Goal: Check status: Check status

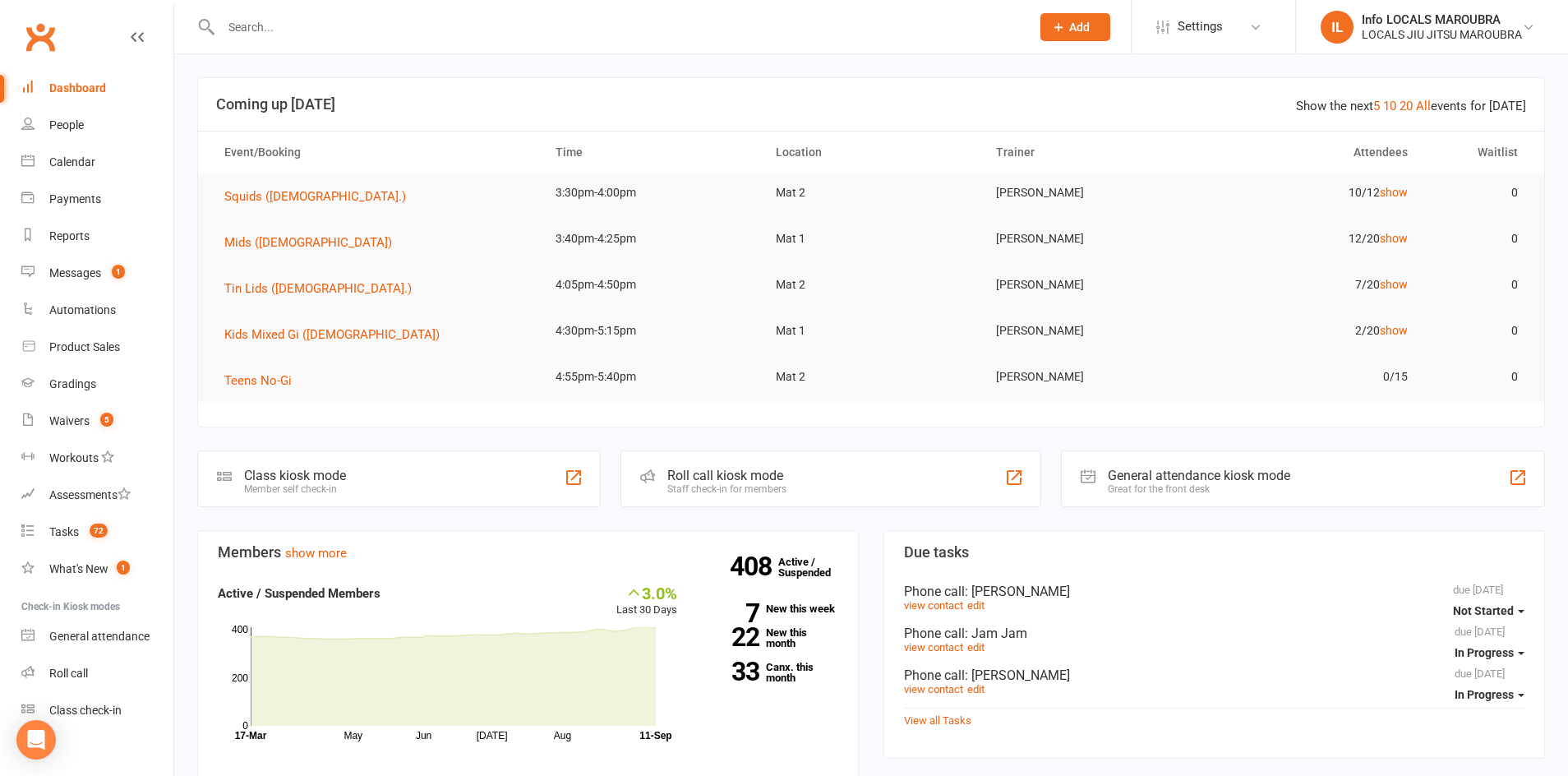
click at [289, 23] on input "text" at bounding box center [617, 28] width 803 height 23
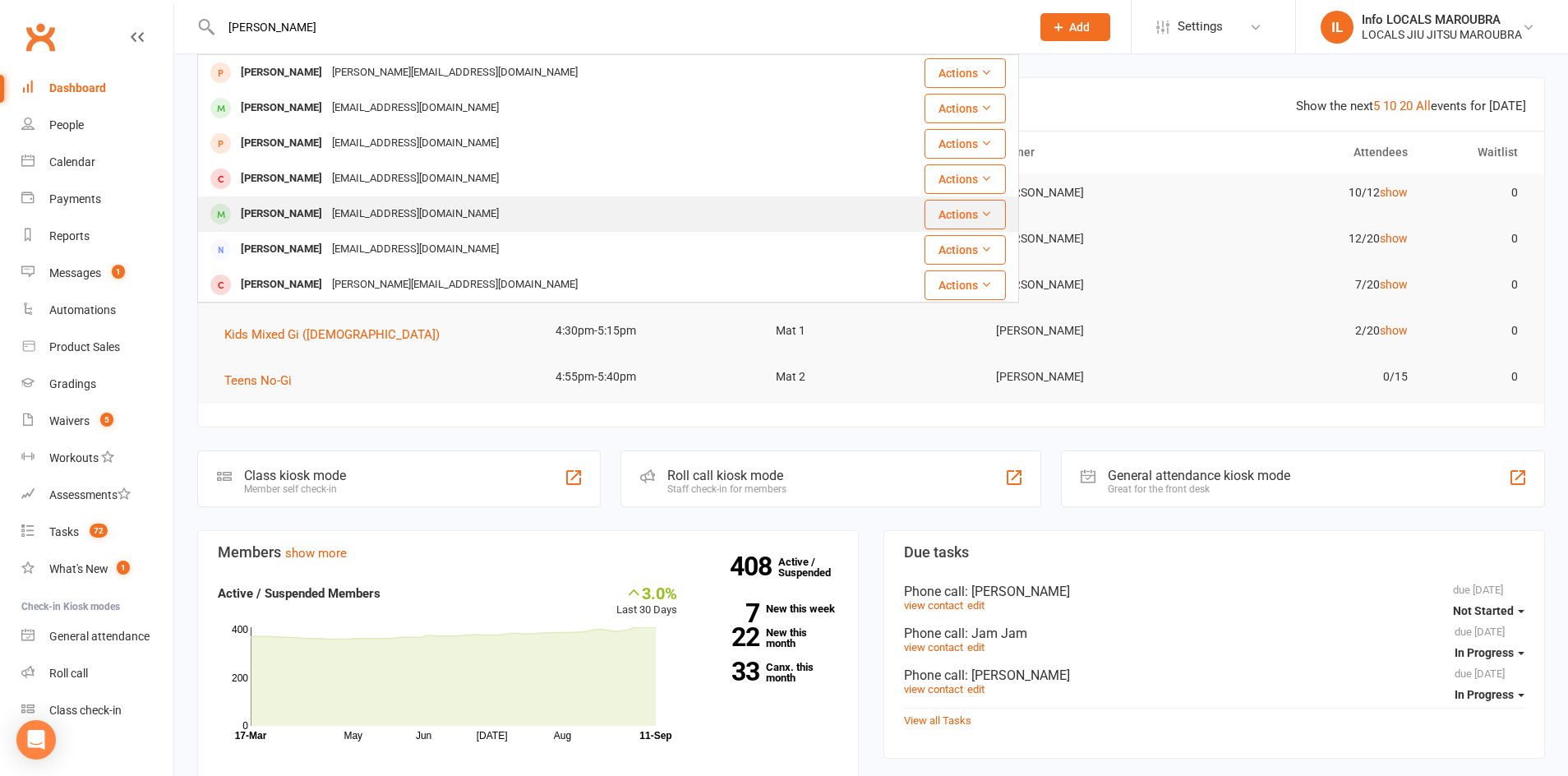
type input "[PERSON_NAME]"
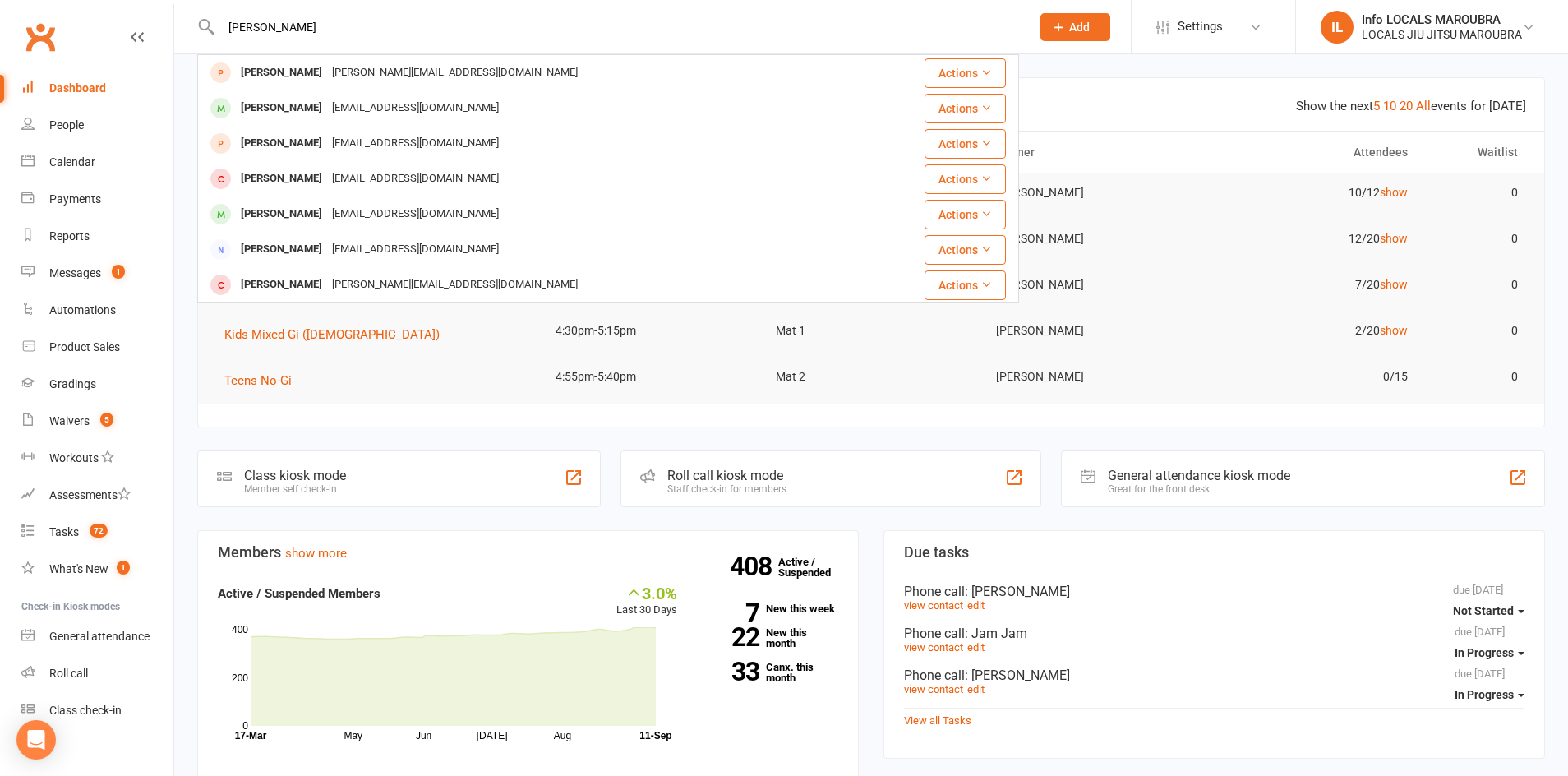
click at [327, 209] on div "[EMAIL_ADDRESS][DOMAIN_NAME]" at bounding box center [415, 214] width 177 height 24
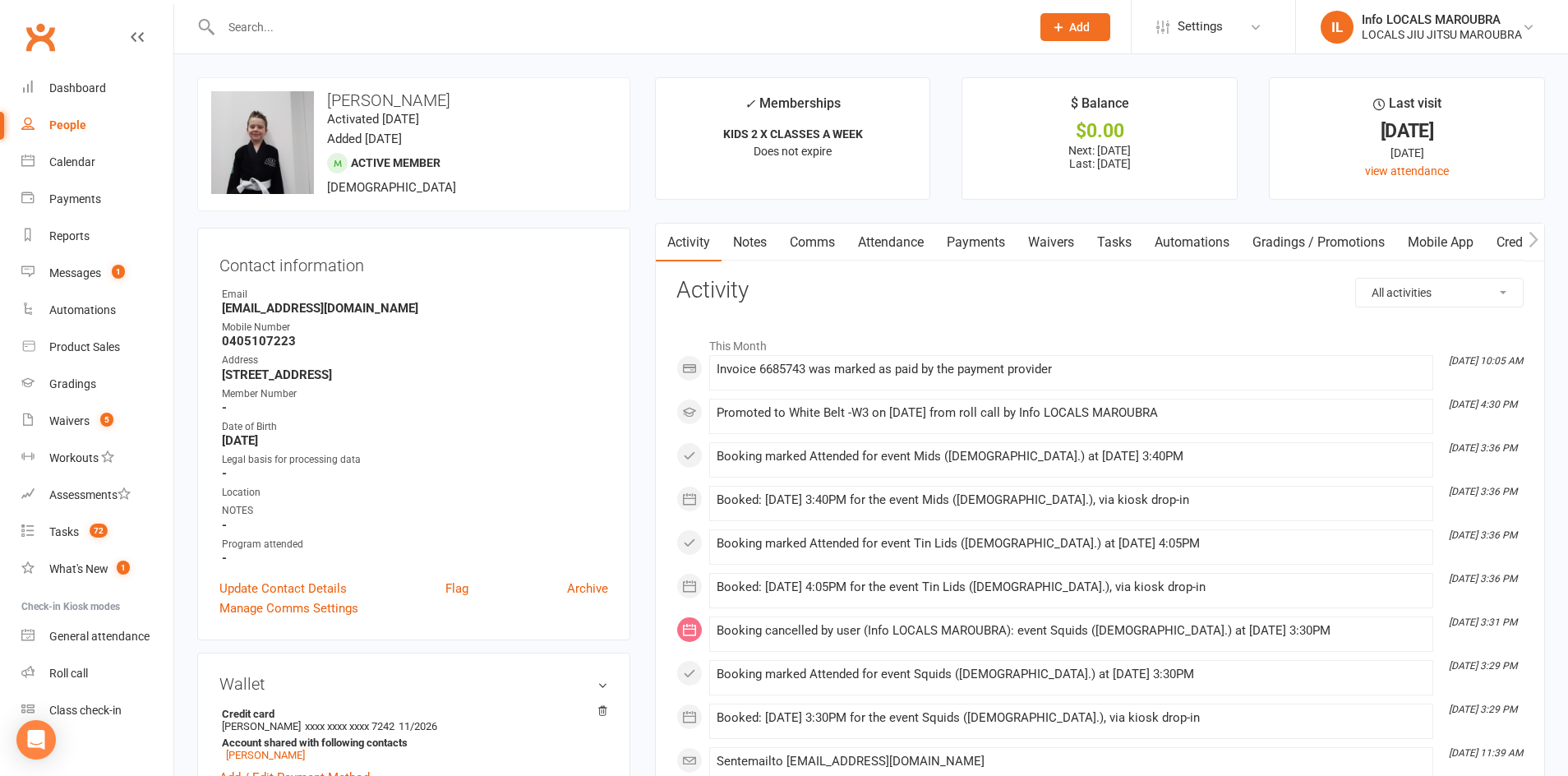
click at [890, 242] on link "Attendance" at bounding box center [891, 242] width 88 height 38
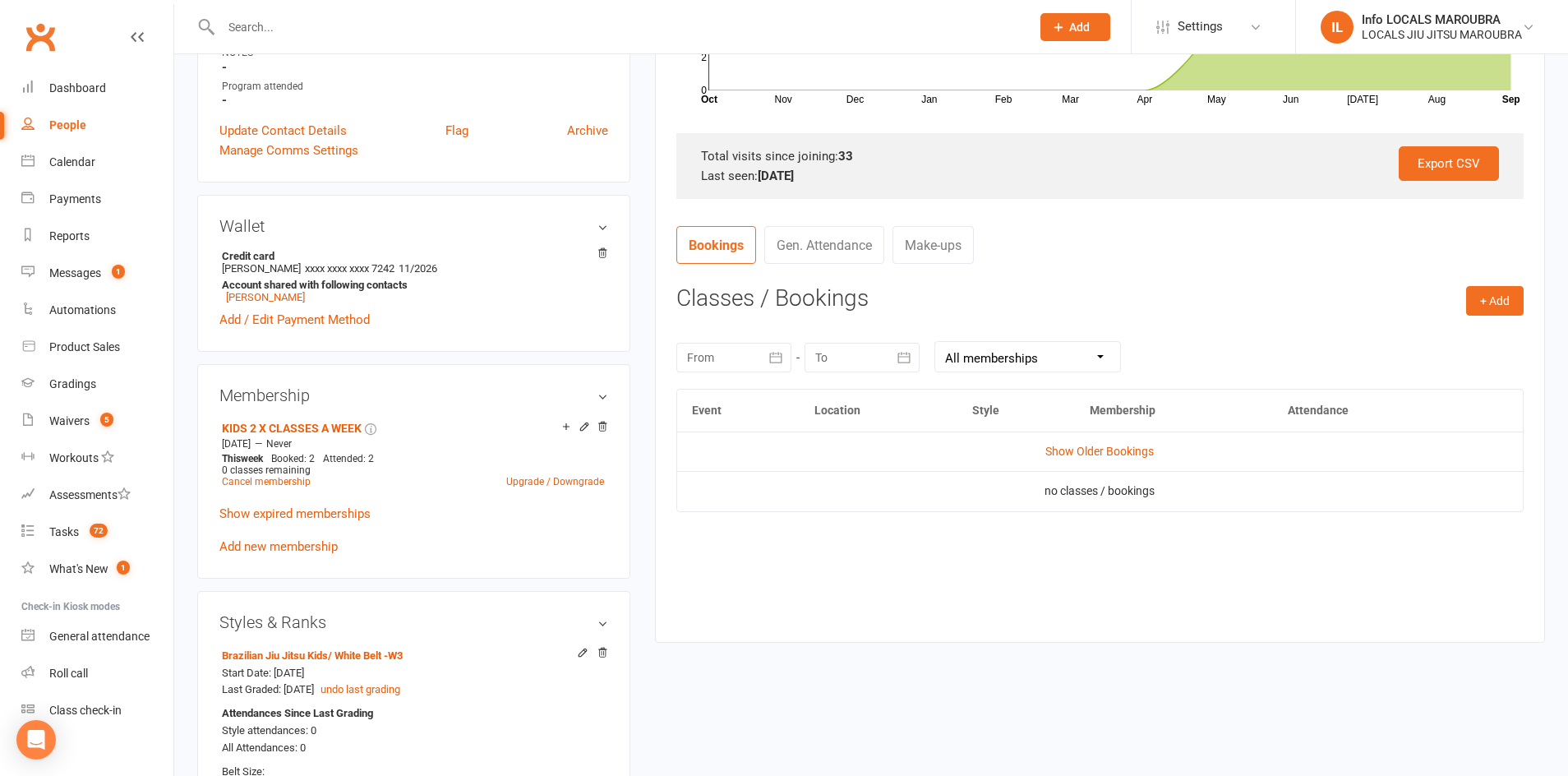
scroll to position [459, 0]
click at [812, 248] on link "Gen. Attendance" at bounding box center [825, 244] width 120 height 38
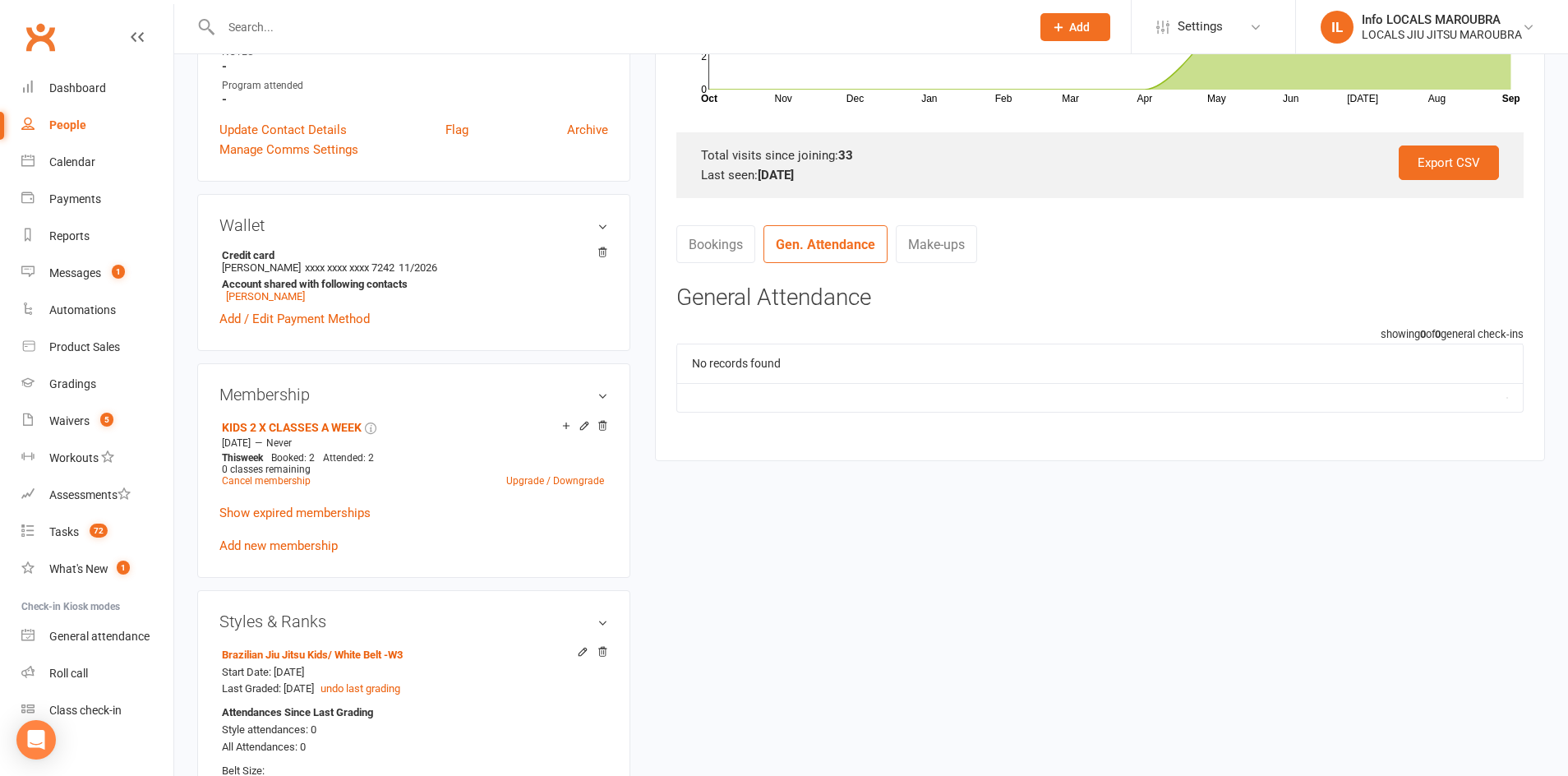
click at [703, 245] on link "Bookings" at bounding box center [716, 244] width 79 height 38
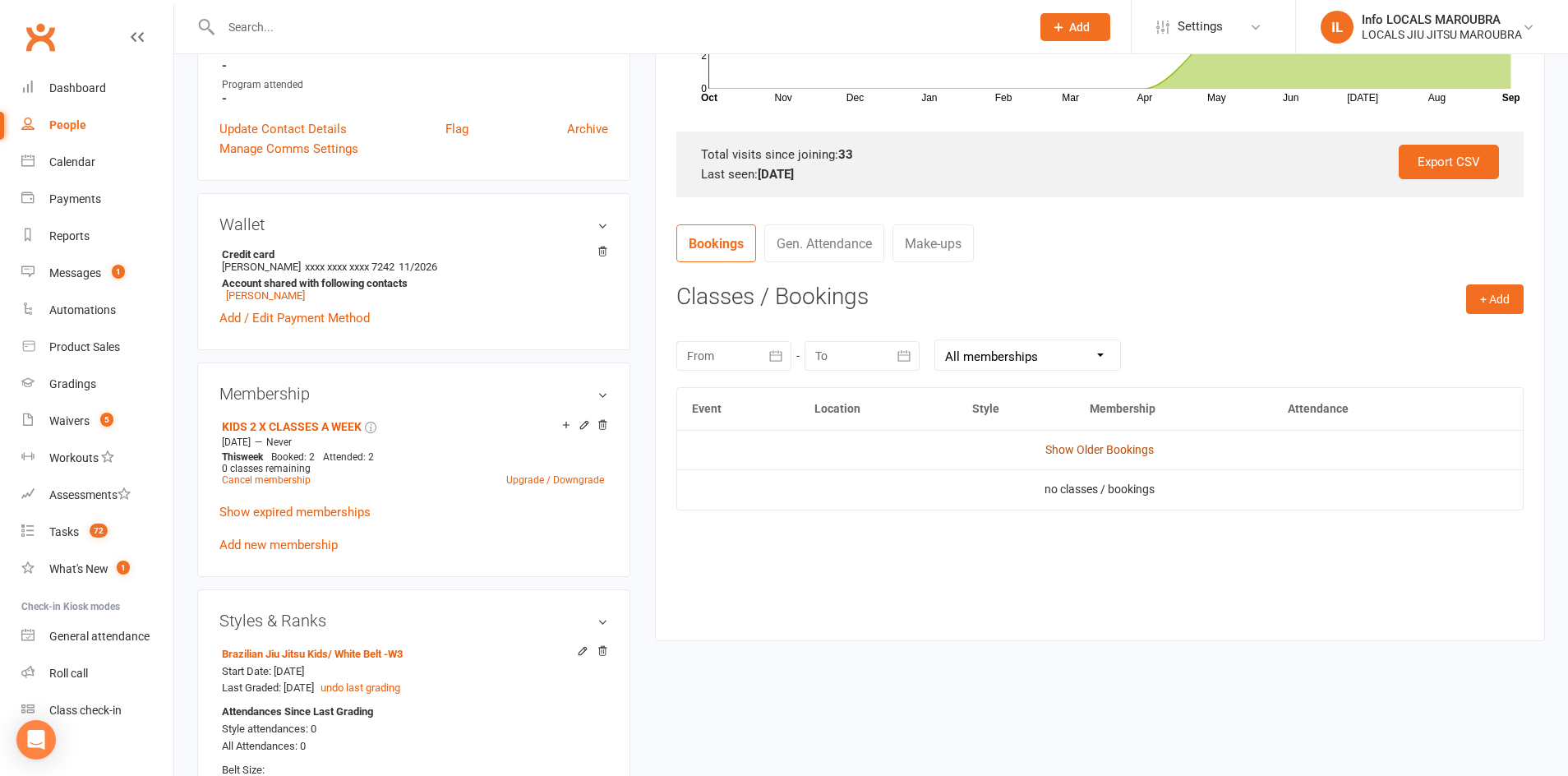
click at [1125, 449] on link "Show Older Bookings" at bounding box center [1100, 450] width 108 height 13
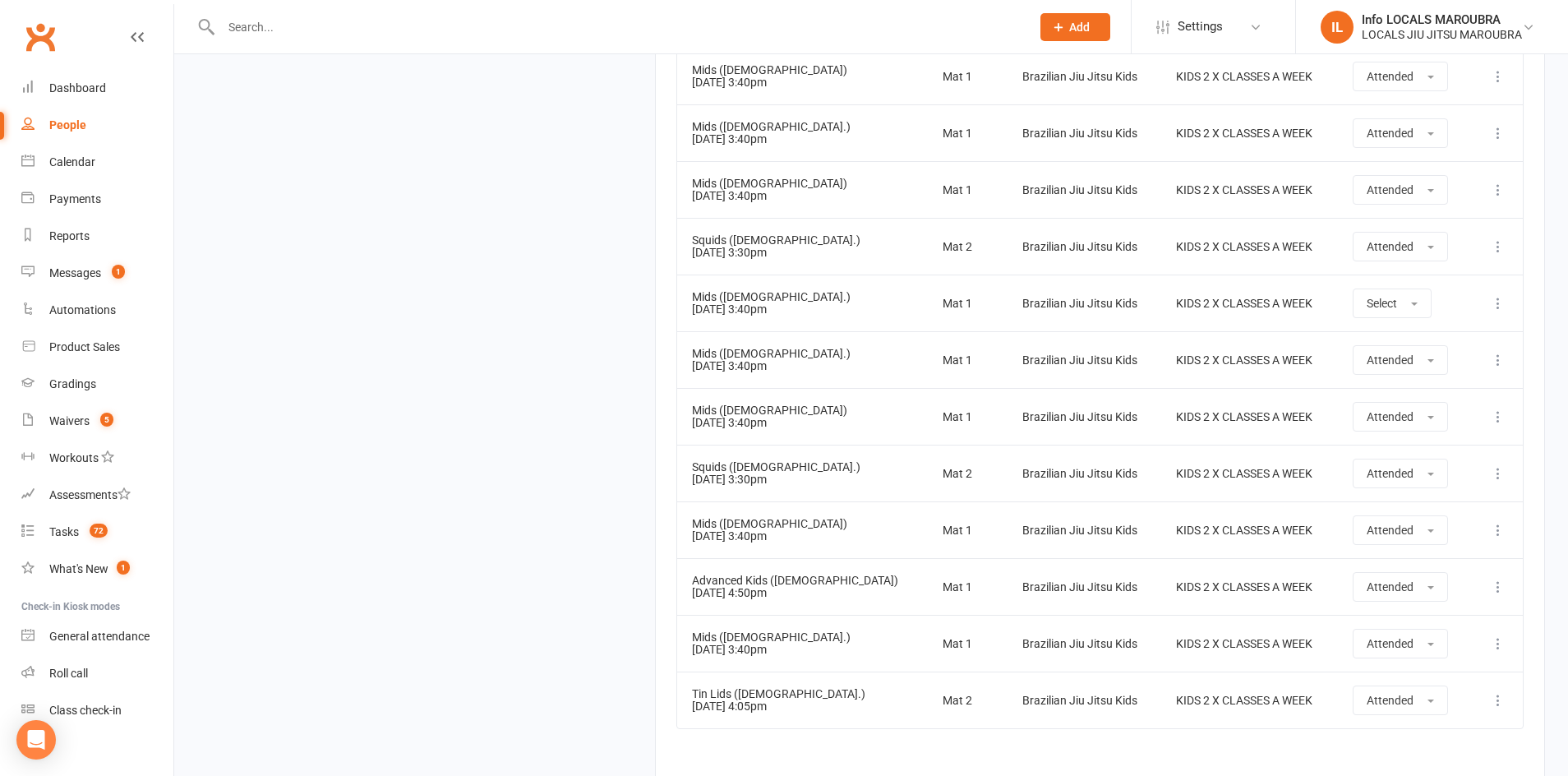
scroll to position [2133, 0]
